Goal: Task Accomplishment & Management: Manage account settings

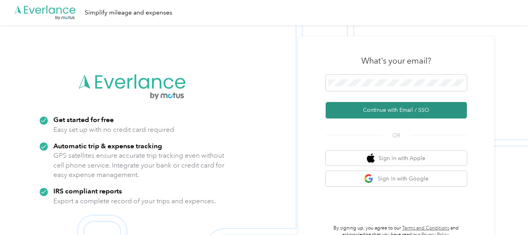
click at [406, 108] on button "Continue with Email / SSO" at bounding box center [396, 110] width 141 height 16
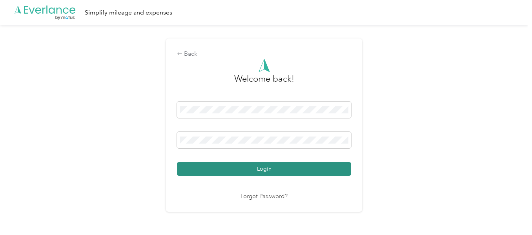
click at [266, 171] on button "Login" at bounding box center [264, 169] width 174 height 14
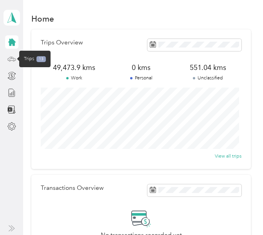
click at [9, 60] on icon at bounding box center [11, 59] width 9 height 9
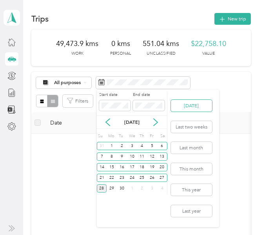
click at [200, 105] on button "[DATE]" at bounding box center [191, 106] width 41 height 12
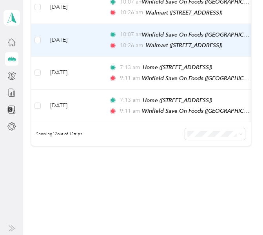
scroll to position [405, 0]
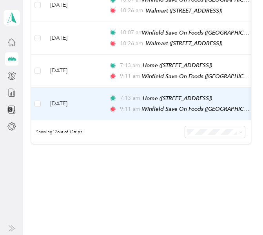
click at [101, 95] on td "[DATE]" at bounding box center [73, 103] width 59 height 33
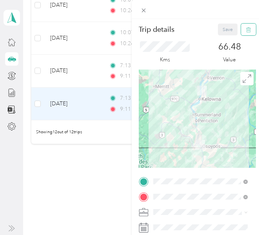
click at [246, 29] on button "button" at bounding box center [248, 30] width 15 height 12
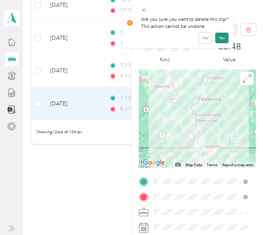
click at [217, 40] on button "Yes" at bounding box center [221, 38] width 13 height 11
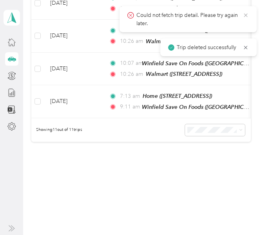
scroll to position [373, 0]
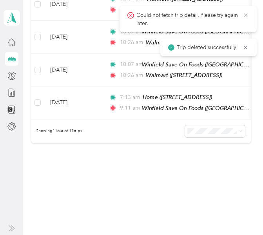
click at [247, 13] on icon at bounding box center [246, 15] width 6 height 7
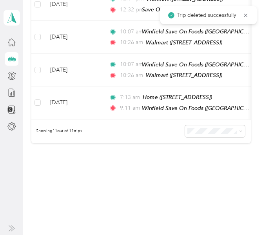
click at [247, 13] on icon at bounding box center [246, 15] width 6 height 7
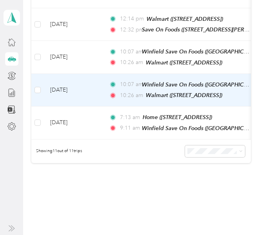
scroll to position [334, 0]
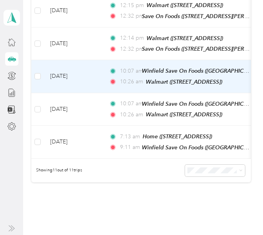
click at [98, 71] on td "[DATE]" at bounding box center [73, 76] width 59 height 33
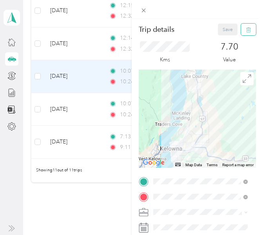
click at [246, 29] on icon "button" at bounding box center [248, 29] width 5 height 5
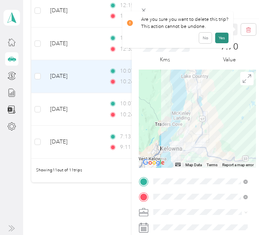
click at [221, 35] on button "Yes" at bounding box center [221, 38] width 13 height 11
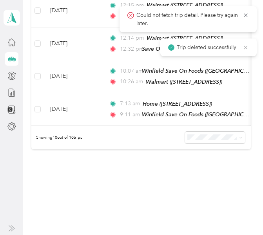
click at [247, 47] on icon at bounding box center [246, 47] width 6 height 7
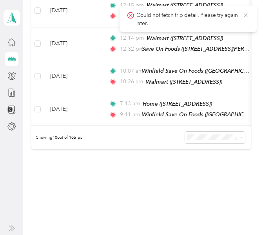
click at [244, 15] on icon at bounding box center [246, 15] width 6 height 7
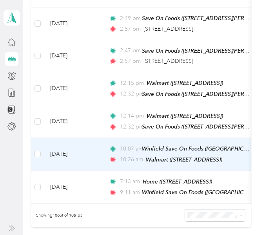
scroll to position [255, 0]
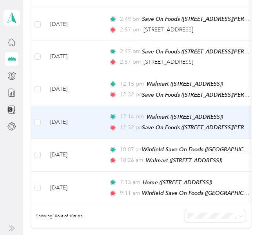
click at [92, 120] on td "[DATE]" at bounding box center [73, 122] width 59 height 33
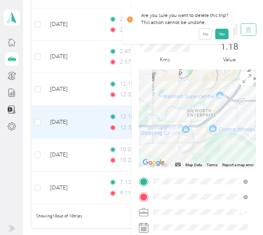
click at [246, 32] on icon "button" at bounding box center [248, 29] width 5 height 5
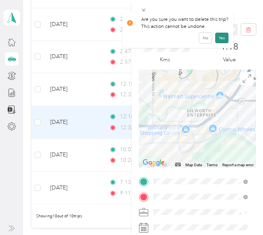
click at [219, 36] on button "Yes" at bounding box center [221, 38] width 13 height 11
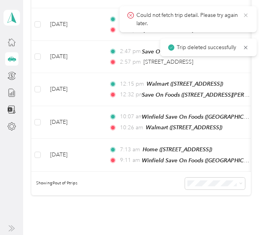
click at [246, 15] on icon at bounding box center [246, 15] width 4 height 4
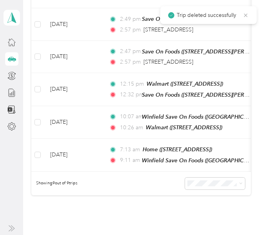
click at [246, 15] on icon at bounding box center [246, 15] width 6 height 7
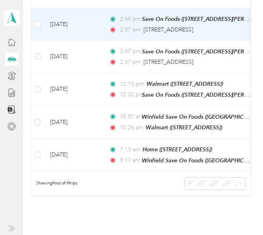
scroll to position [177, 0]
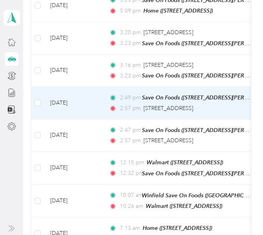
click at [93, 101] on td "[DATE]" at bounding box center [73, 103] width 59 height 33
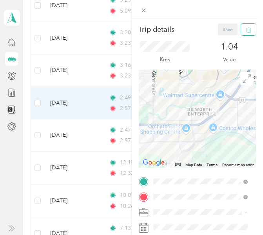
click at [246, 29] on icon "button" at bounding box center [248, 29] width 5 height 5
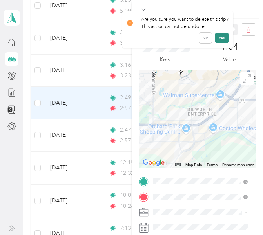
click at [219, 35] on button "Yes" at bounding box center [221, 38] width 13 height 11
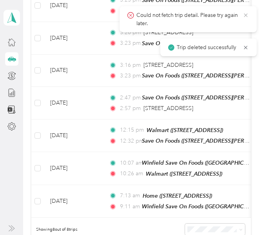
click at [246, 16] on icon at bounding box center [246, 15] width 4 height 4
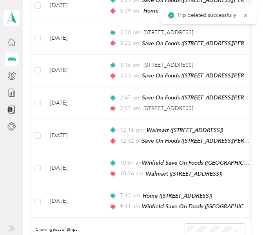
click at [246, 16] on icon at bounding box center [246, 15] width 4 height 4
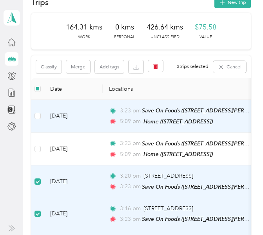
scroll to position [3, 0]
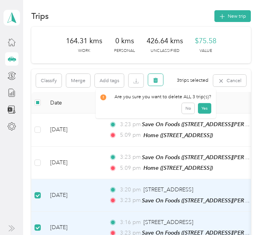
click at [158, 75] on button "button" at bounding box center [155, 80] width 15 height 12
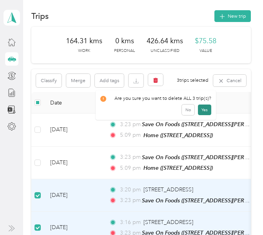
click at [203, 110] on button "Yes" at bounding box center [204, 109] width 13 height 11
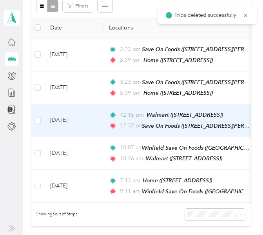
scroll to position [81, 0]
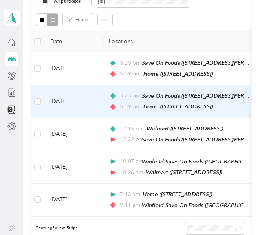
click at [103, 98] on td "3:23 pm Save On Foods ([STREET_ADDRESS][PERSON_NAME], [GEOGRAPHIC_DATA], [GEOGR…" at bounding box center [193, 101] width 180 height 33
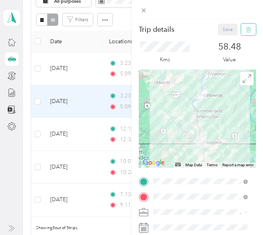
click at [245, 33] on button "button" at bounding box center [248, 30] width 15 height 12
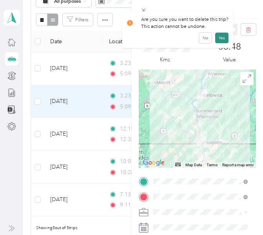
click at [220, 36] on button "Yes" at bounding box center [221, 38] width 13 height 11
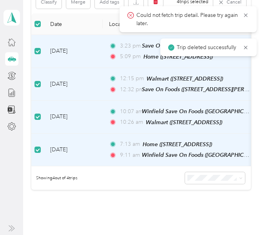
scroll to position [64, 0]
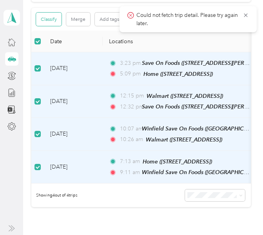
click at [42, 20] on button "Classify" at bounding box center [48, 19] width 25 height 13
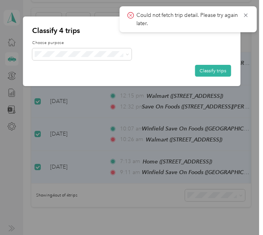
click at [67, 64] on span "[PERSON_NAME] [GEOGRAPHIC_DATA]" at bounding box center [93, 66] width 87 height 7
click at [214, 71] on button "Classify trips" at bounding box center [213, 71] width 36 height 12
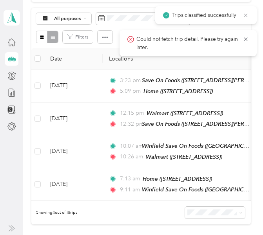
click at [248, 15] on icon at bounding box center [246, 15] width 6 height 7
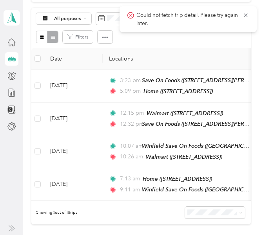
click at [248, 15] on icon at bounding box center [246, 15] width 6 height 7
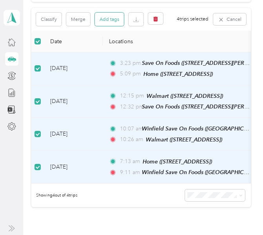
click at [109, 20] on button "Add tags" at bounding box center [109, 19] width 29 height 13
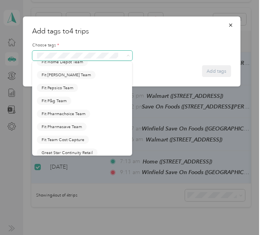
scroll to position [196, 0]
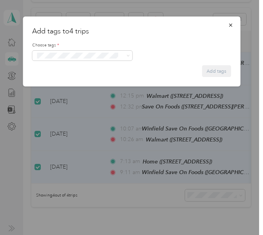
click at [64, 69] on li "Fit [PERSON_NAME] Team" at bounding box center [82, 62] width 100 height 13
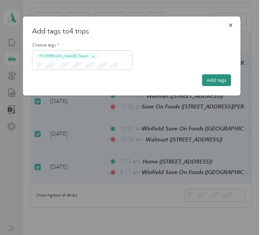
click at [213, 80] on button "Add tags" at bounding box center [216, 80] width 29 height 12
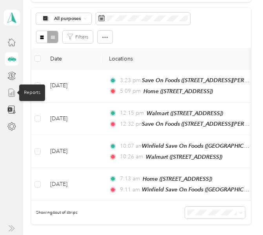
click at [11, 95] on line at bounding box center [11, 93] width 0 height 3
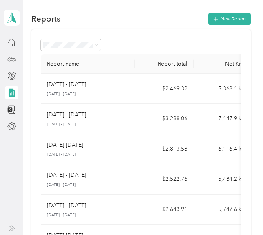
click at [129, 86] on td "[DATE] - [DATE] [DATE] - [DATE]" at bounding box center [88, 89] width 94 height 30
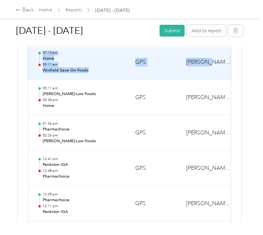
scroll to position [0, 166]
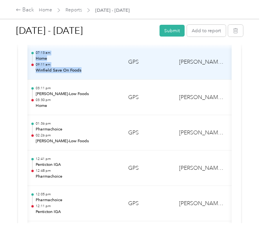
drag, startPoint x: 44, startPoint y: 78, endPoint x: 119, endPoint y: 69, distance: 75.5
copy tbody "127.14 [DATE] $58.48 03:23 pm Save On Foods 05:09 pm Home GPS [PERSON_NAME] [GE…"
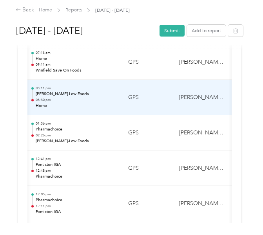
click at [113, 92] on p "[PERSON_NAME]-Low Foods" at bounding box center [76, 94] width 80 height 6
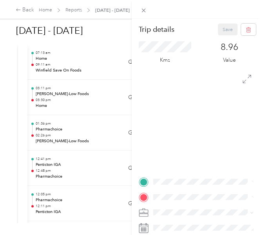
click at [93, 90] on div "Trip details Save This trip cannot be edited because it is either under review,…" at bounding box center [131, 117] width 263 height 235
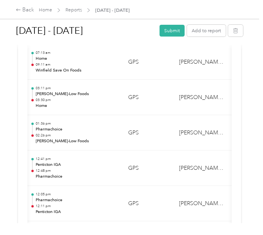
scroll to position [0, 0]
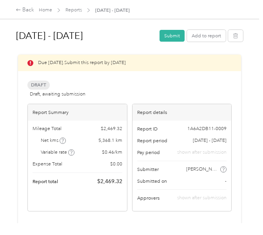
click at [93, 126] on div "Mileage Total $ 2,469.32" at bounding box center [78, 128] width 90 height 7
click at [98, 127] on div "Mileage Total $ 2,469.32" at bounding box center [78, 128] width 90 height 7
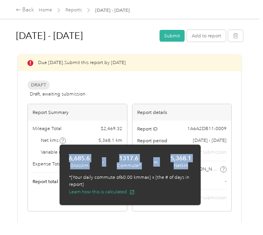
drag, startPoint x: 66, startPoint y: 155, endPoint x: 182, endPoint y: 164, distance: 116.8
click at [187, 165] on div "6,685.6 [PERSON_NAME] - 1317.6 Commute* = 5,368.1 Net km *[Your daily commute o…" at bounding box center [130, 174] width 141 height 60
copy div "6,685.6 [PERSON_NAME] - 1317.6 Commute* = 5,368.1 Net km"
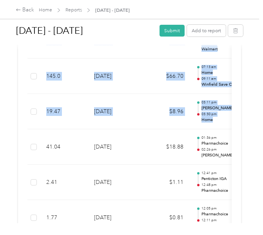
drag, startPoint x: 158, startPoint y: 112, endPoint x: -22, endPoint y: 139, distance: 181.7
click at [0, 139] on html "Back Home Reports [DATE] - [DATE] [DATE] - [DATE] Submit Add to report Due [DAT…" at bounding box center [129, 117] width 259 height 235
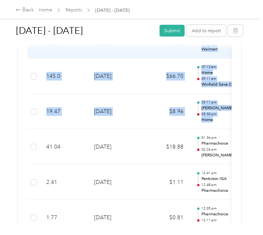
click at [50, 53] on td "16.74" at bounding box center [64, 40] width 48 height 35
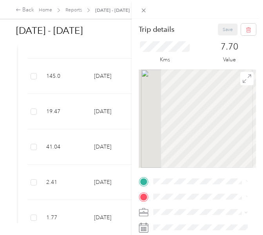
click at [66, 51] on div "Trip details Save This trip cannot be edited because it is either under review,…" at bounding box center [131, 117] width 263 height 235
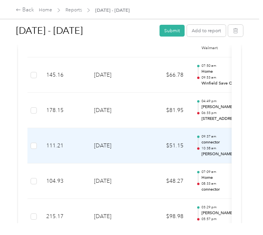
scroll to position [1255, 0]
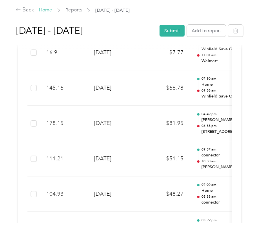
click at [44, 10] on link "Home" at bounding box center [45, 10] width 13 height 6
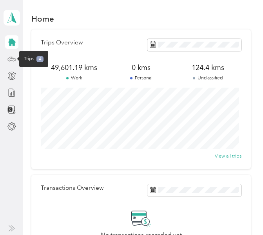
click at [11, 56] on icon at bounding box center [11, 59] width 9 height 9
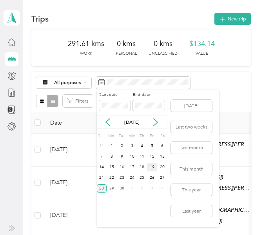
click at [152, 168] on div "19" at bounding box center [152, 167] width 10 height 8
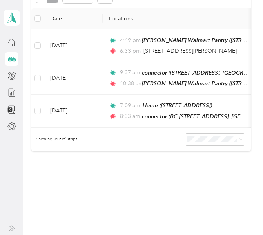
scroll to position [117, 0]
